Goal: Transaction & Acquisition: Purchase product/service

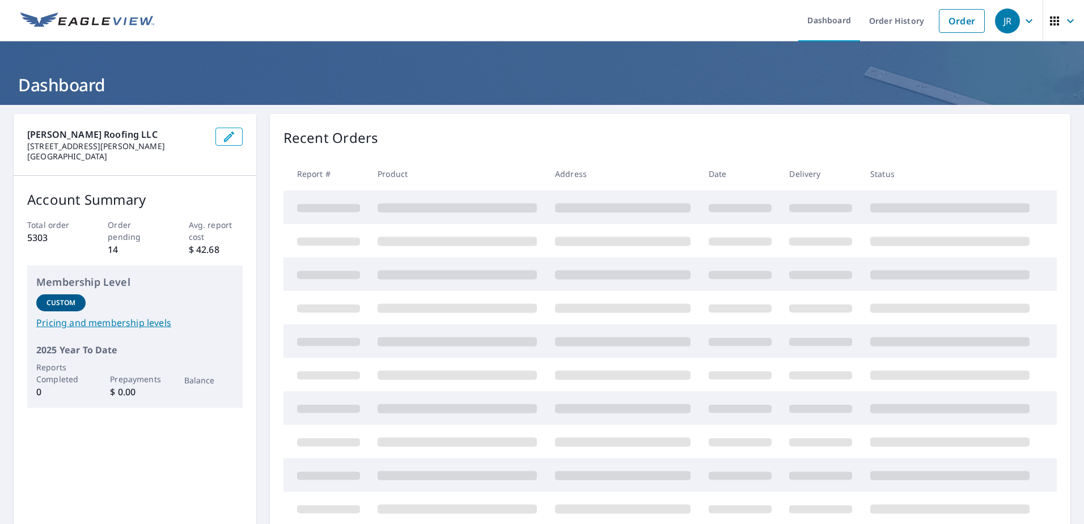
click at [956, 18] on link "Order" at bounding box center [962, 21] width 46 height 24
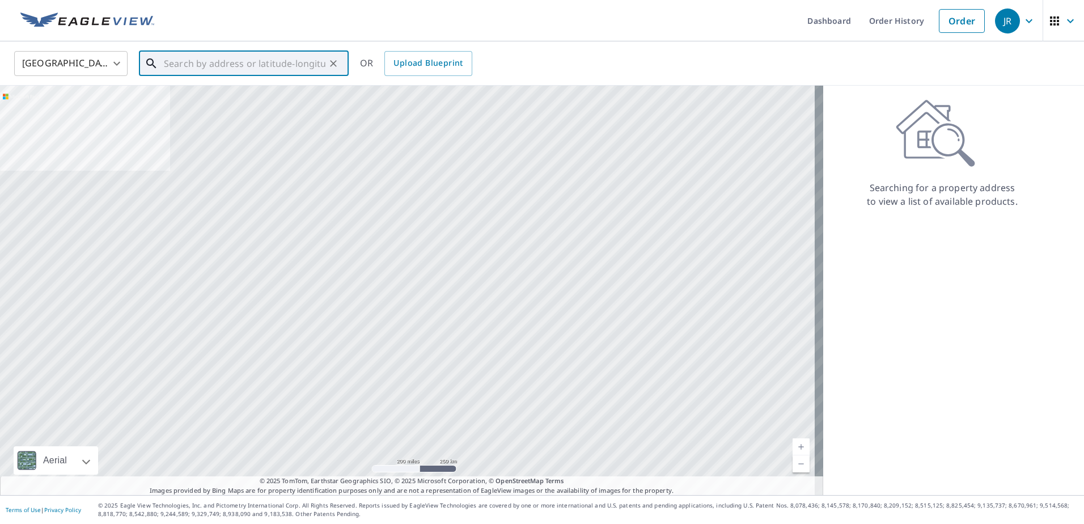
click at [241, 67] on input "text" at bounding box center [245, 64] width 162 height 32
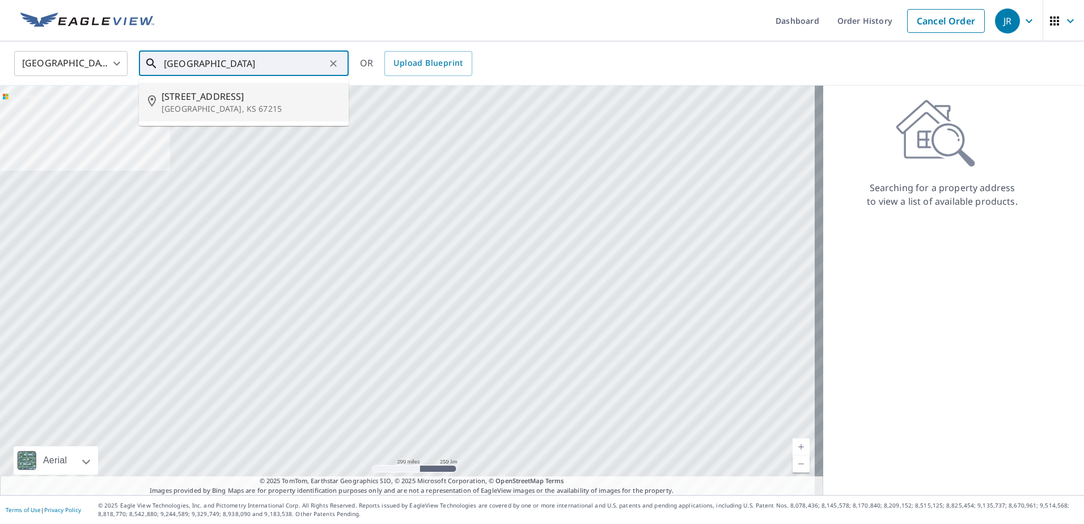
click at [229, 100] on span "[STREET_ADDRESS]" at bounding box center [251, 97] width 178 height 14
type input "[STREET_ADDRESS]"
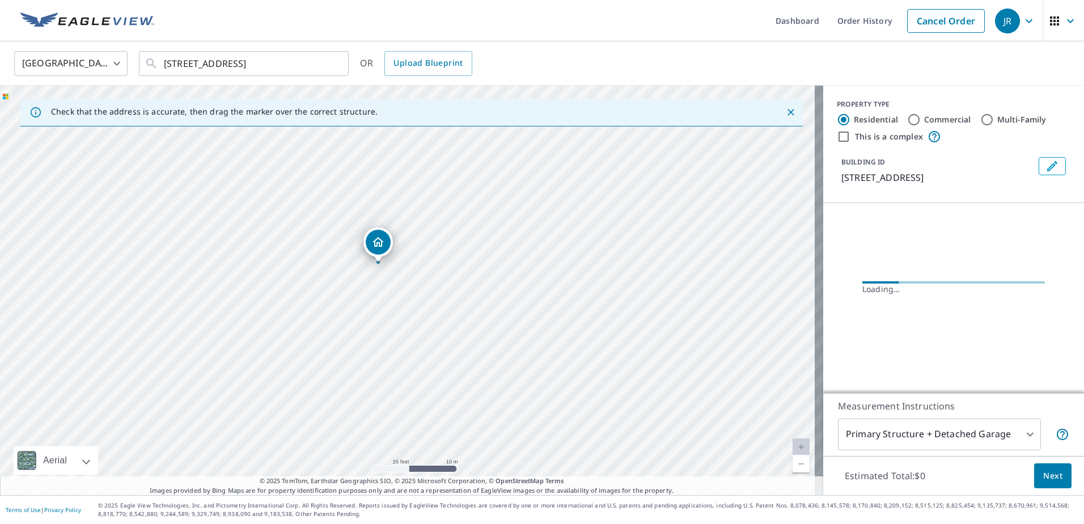
drag, startPoint x: 408, startPoint y: 358, endPoint x: 535, endPoint y: 138, distance: 254.0
click at [535, 138] on div "[STREET_ADDRESS]" at bounding box center [411, 290] width 823 height 409
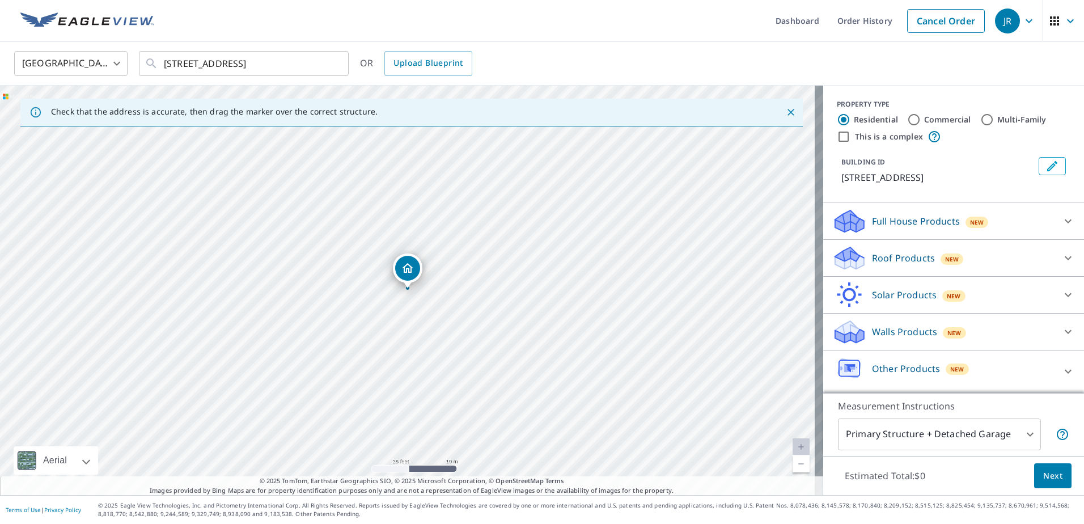
click at [559, 277] on div "[STREET_ADDRESS]" at bounding box center [411, 290] width 823 height 409
drag, startPoint x: 408, startPoint y: 267, endPoint x: 552, endPoint y: 270, distance: 144.1
drag, startPoint x: 407, startPoint y: 267, endPoint x: 280, endPoint y: 263, distance: 127.1
click at [898, 258] on p "Roof Products" at bounding box center [903, 258] width 63 height 14
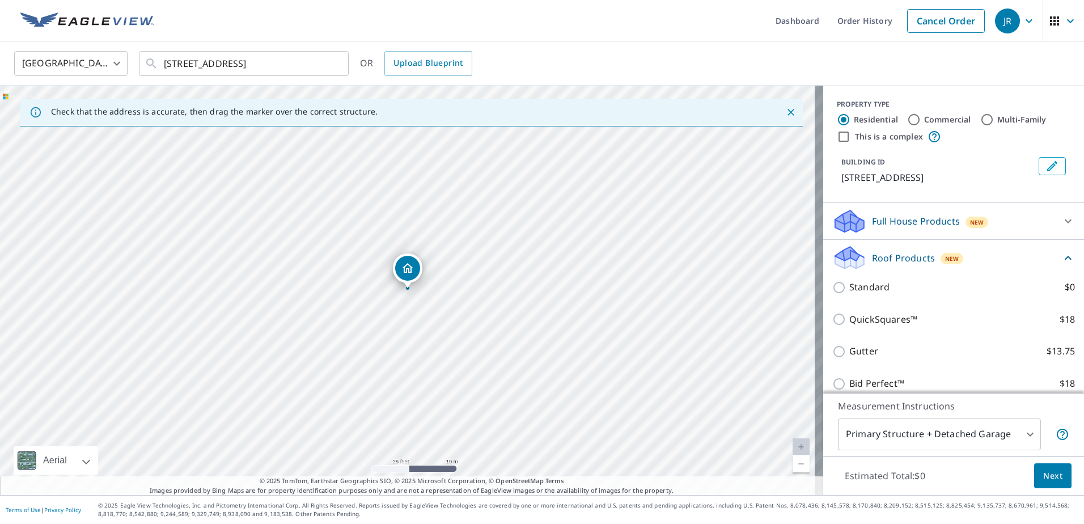
scroll to position [113, 0]
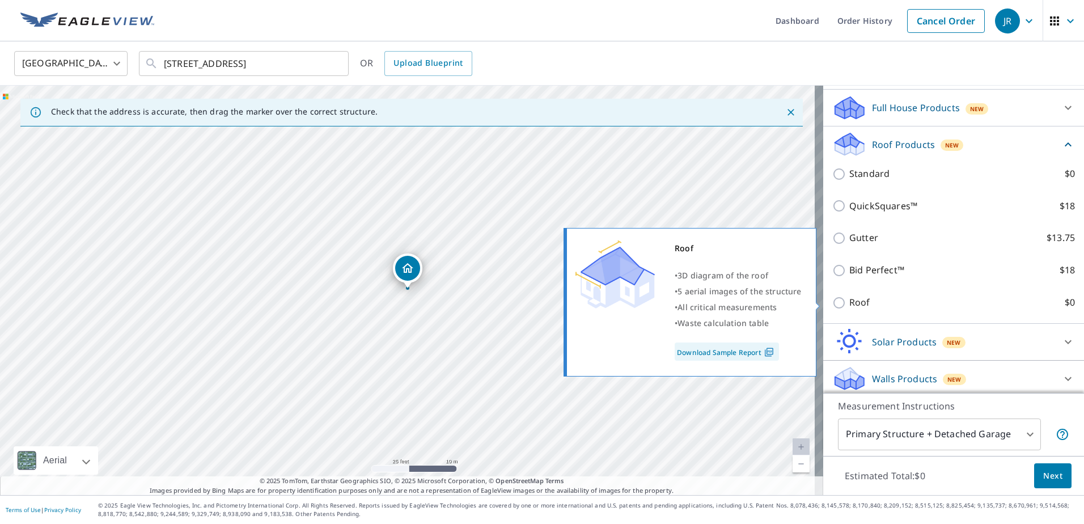
click at [896, 303] on label "Roof $0" at bounding box center [962, 302] width 226 height 14
click at [849, 303] on input "Roof $0" at bounding box center [840, 303] width 17 height 14
checkbox input "true"
type input "3"
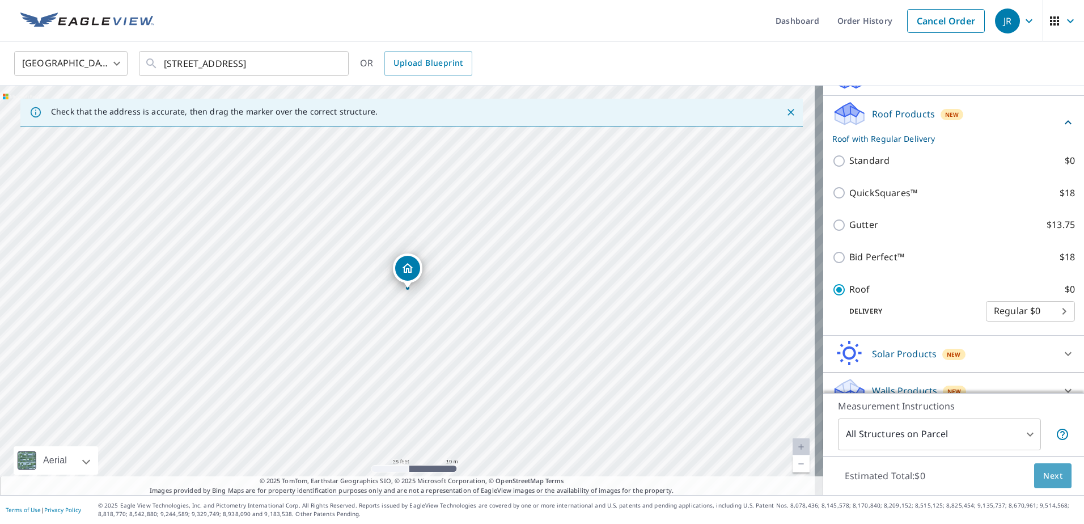
click at [1043, 473] on span "Next" at bounding box center [1052, 476] width 19 height 14
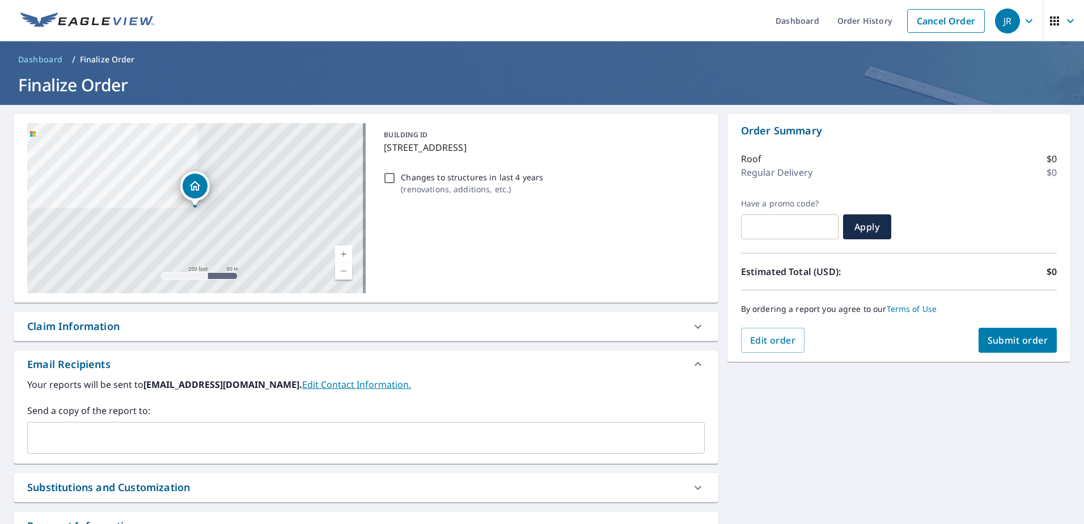
click at [202, 438] on input "text" at bounding box center [357, 438] width 650 height 22
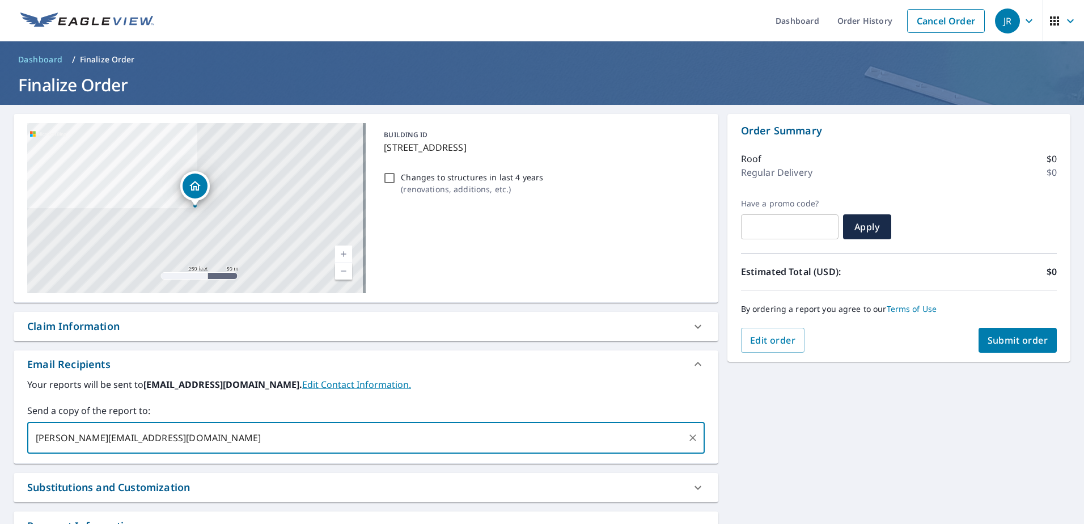
type input "[PERSON_NAME][EMAIL_ADDRESS][DOMAIN_NAME]"
click at [1000, 341] on span "Submit order" at bounding box center [1018, 340] width 61 height 12
checkbox input "true"
